Goal: Task Accomplishment & Management: Manage account settings

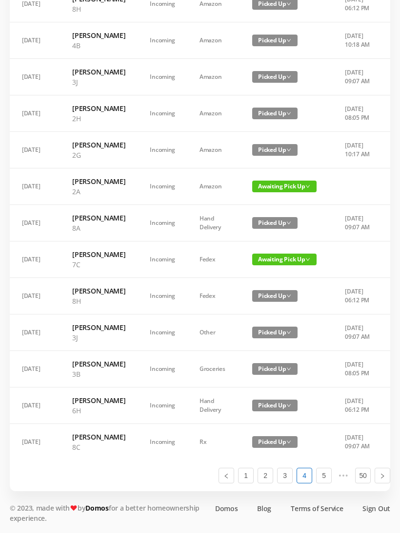
scroll to position [562, 0]
click at [272, 181] on span "Awaiting Pick Up" at bounding box center [284, 187] width 64 height 12
click at [262, 321] on link "Picked Up" at bounding box center [273, 329] width 63 height 16
click at [284, 483] on link "3" at bounding box center [284, 476] width 15 height 15
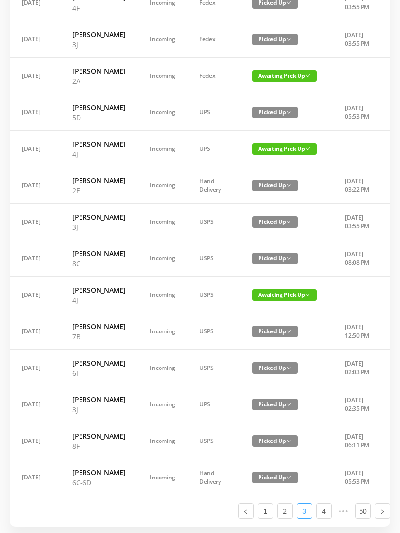
scroll to position [358, 0]
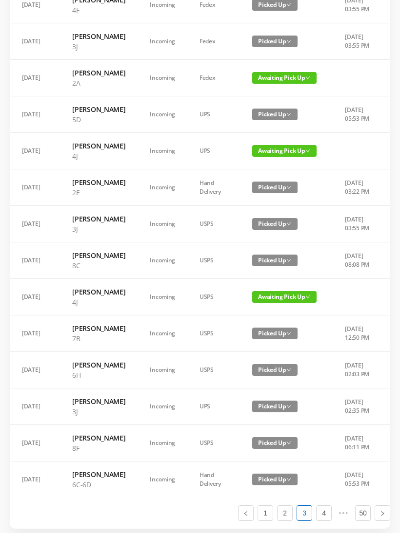
click at [269, 84] on span "Awaiting Pick Up" at bounding box center [284, 78] width 64 height 12
click at [266, 188] on link "Picked Up" at bounding box center [278, 189] width 63 height 16
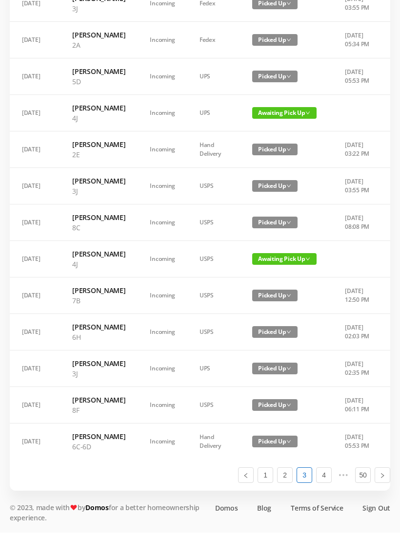
scroll to position [562, 0]
click at [283, 483] on link "2" at bounding box center [284, 476] width 15 height 15
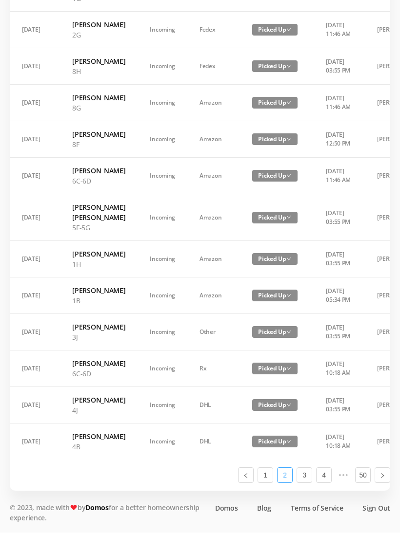
scroll to position [511, 0]
click at [268, 483] on link "1" at bounding box center [265, 476] width 15 height 15
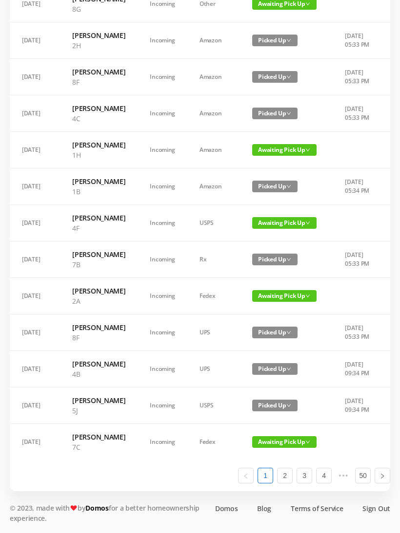
click at [261, 302] on span "Awaiting Pick Up" at bounding box center [284, 296] width 64 height 12
click at [261, 481] on link "Picked Up" at bounding box center [269, 489] width 63 height 16
click at [260, 302] on span "Awaiting Pick Up" at bounding box center [284, 296] width 64 height 12
click at [260, 481] on link "Picked Up" at bounding box center [269, 489] width 63 height 16
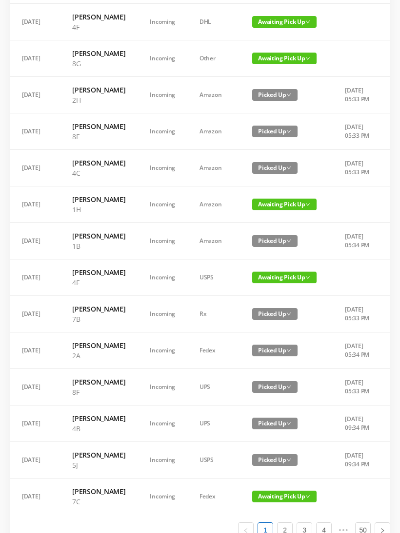
scroll to position [337, 0]
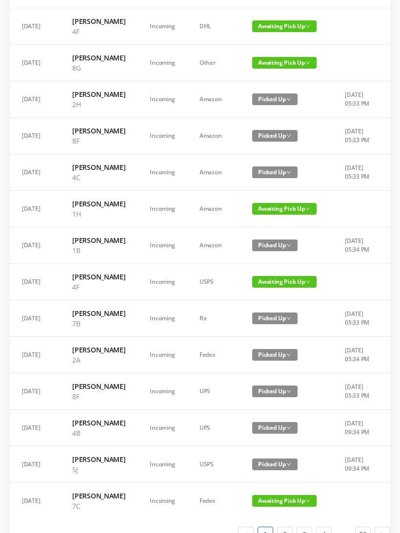
click at [262, 69] on span "Awaiting Pick Up" at bounding box center [284, 63] width 64 height 12
click at [263, 172] on link "Picked Up" at bounding box center [269, 174] width 63 height 16
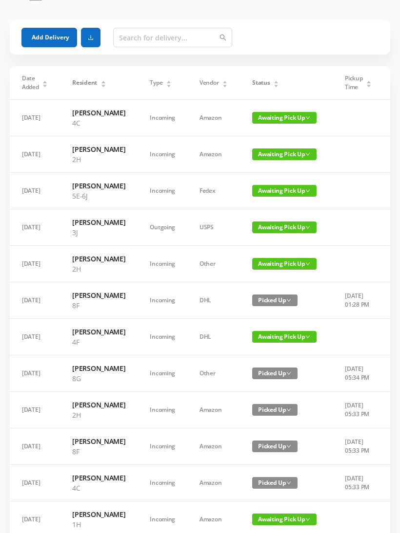
scroll to position [26, 0]
click at [256, 197] on span "Awaiting Pick Up" at bounding box center [284, 191] width 64 height 12
click at [268, 251] on link "Picked Up" at bounding box center [269, 251] width 63 height 16
click at [265, 123] on span "Awaiting Pick Up" at bounding box center [284, 118] width 64 height 12
click at [267, 157] on link "Picked Up" at bounding box center [269, 158] width 63 height 16
